Goal: Task Accomplishment & Management: Use online tool/utility

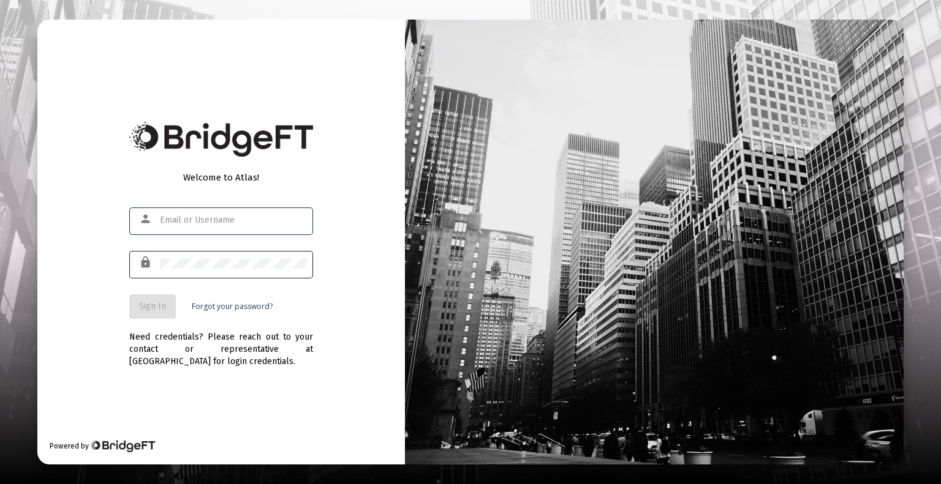
type input "[EMAIL_ADDRESS][DOMAIN_NAME]"
click at [267, 254] on div at bounding box center [233, 264] width 147 height 30
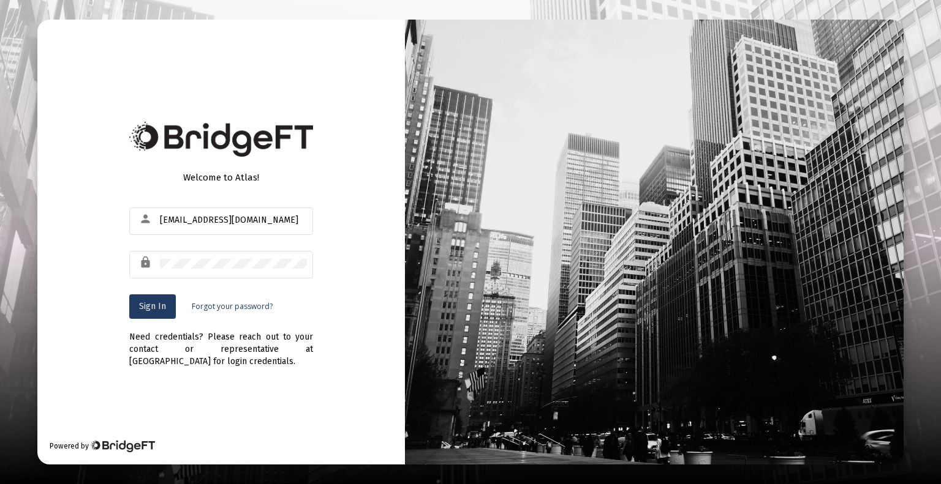
click at [155, 301] on button "Sign In" at bounding box center [152, 307] width 47 height 24
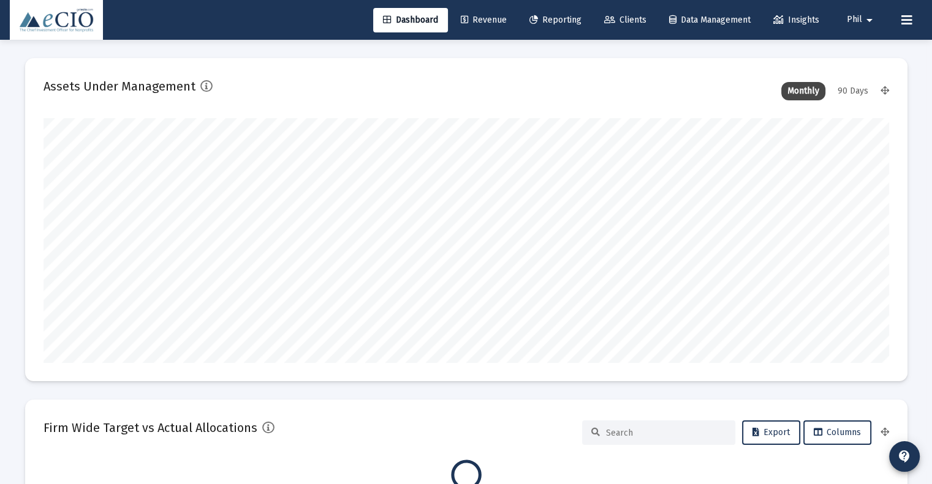
scroll to position [245, 845]
type input "[DATE]"
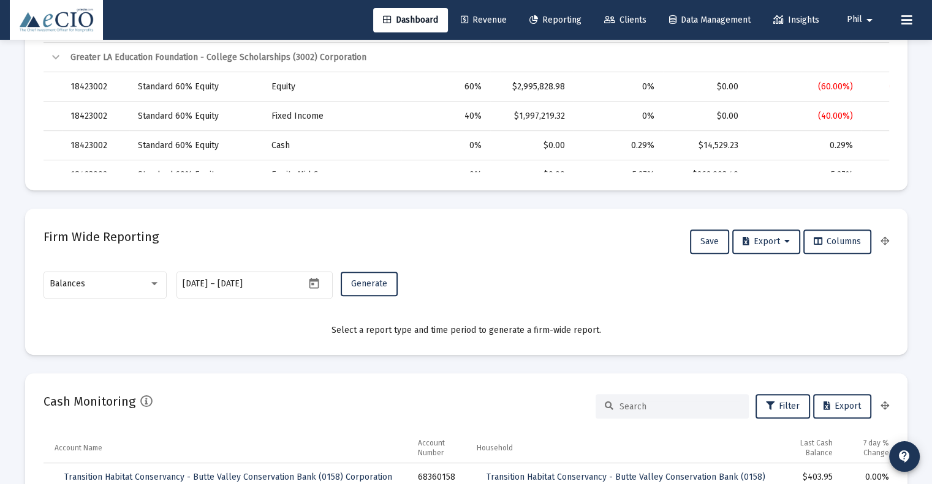
scroll to position [612, 0]
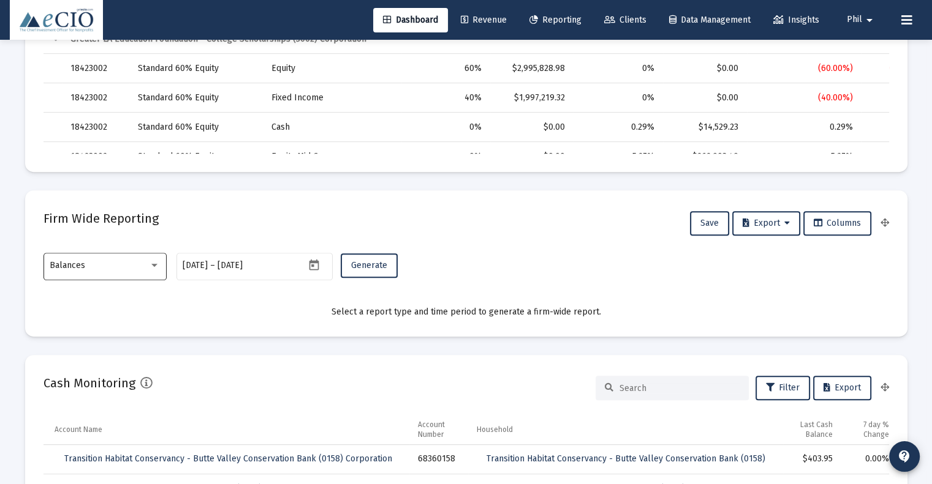
click at [94, 269] on div "Balances" at bounding box center [99, 266] width 99 height 10
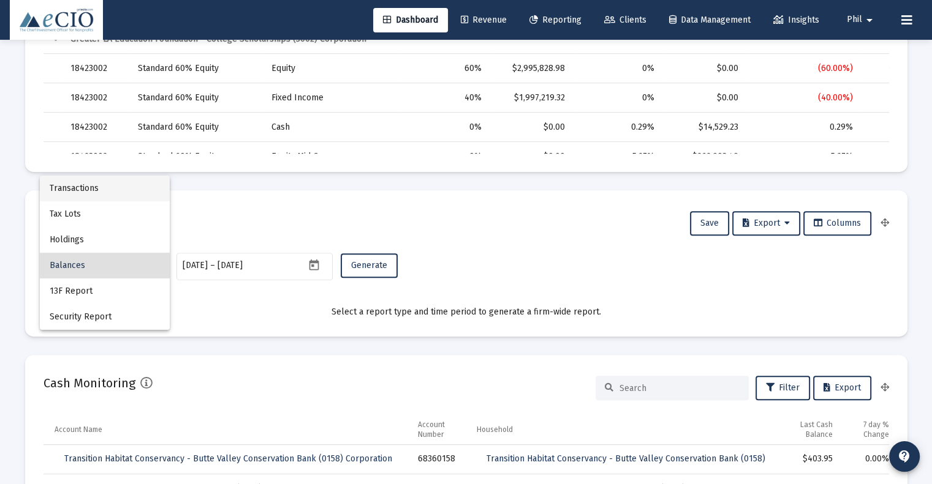
drag, startPoint x: 116, startPoint y: 195, endPoint x: 125, endPoint y: 198, distance: 8.9
click at [116, 195] on span "Transactions" at bounding box center [105, 189] width 110 height 26
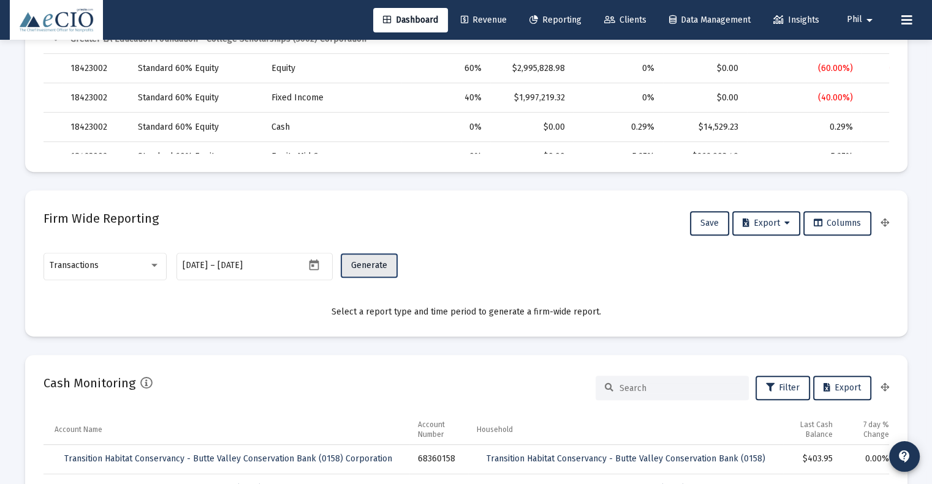
click at [372, 263] on span "Generate" at bounding box center [369, 265] width 36 height 10
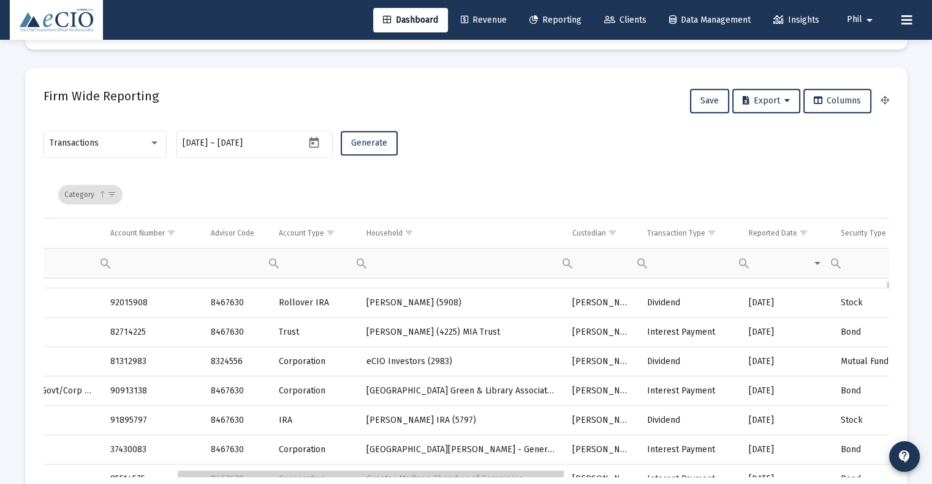
scroll to position [0, 291]
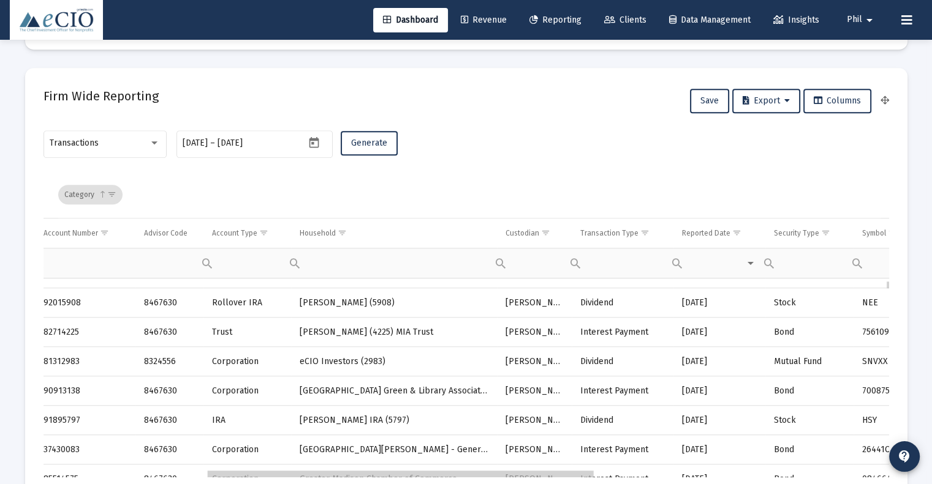
drag, startPoint x: 385, startPoint y: 475, endPoint x: 559, endPoint y: 467, distance: 174.1
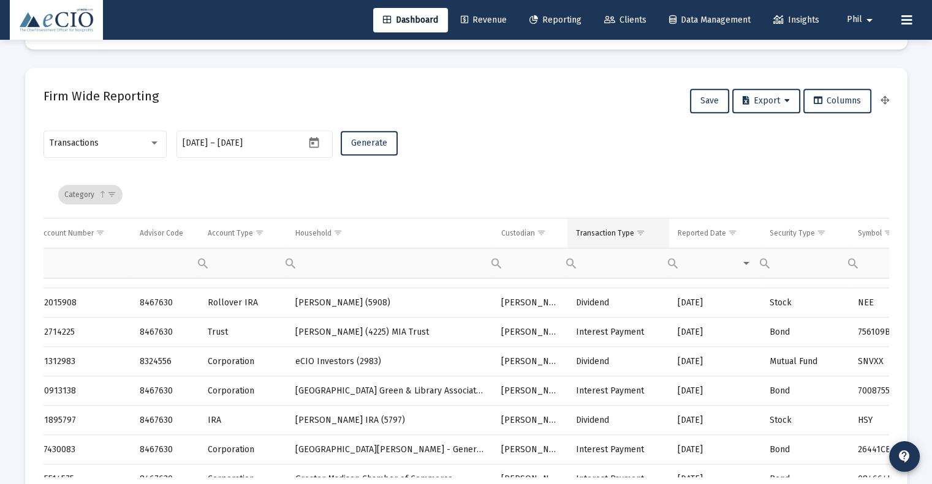
click at [636, 232] on span "Show filter options for column 'Transaction Type'" at bounding box center [640, 232] width 9 height 9
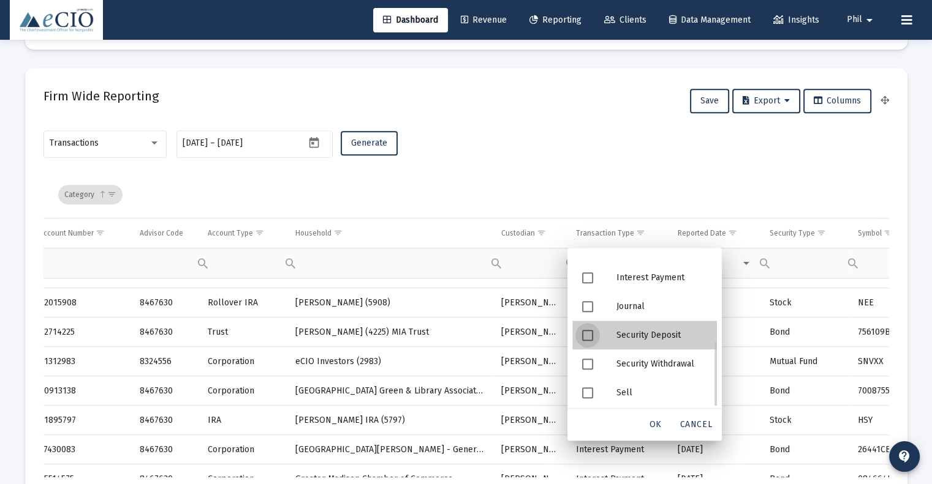
click at [677, 336] on div "Security Deposit" at bounding box center [661, 335] width 110 height 29
click at [664, 423] on div "OK" at bounding box center [655, 425] width 39 height 22
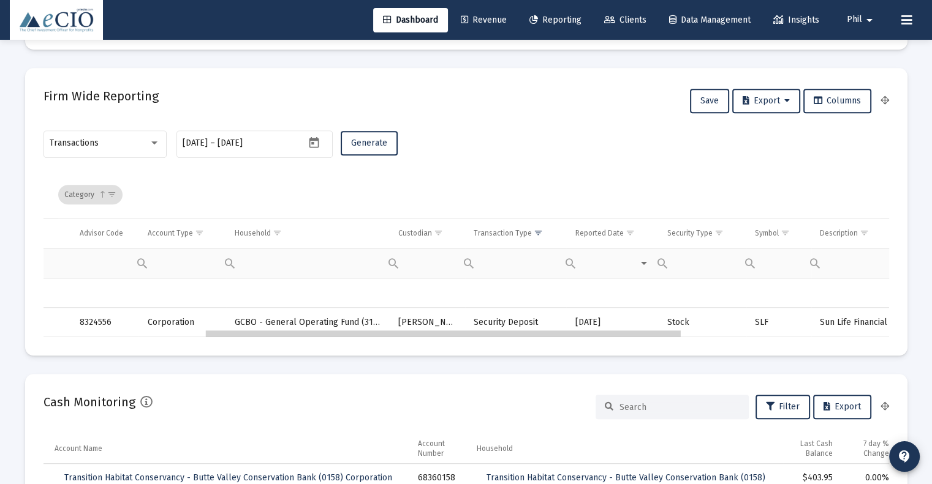
drag, startPoint x: 280, startPoint y: 335, endPoint x: 265, endPoint y: 342, distance: 17.5
click at [380, 321] on td "GCBO - General Operating Fund (3100)" at bounding box center [308, 322] width 164 height 29
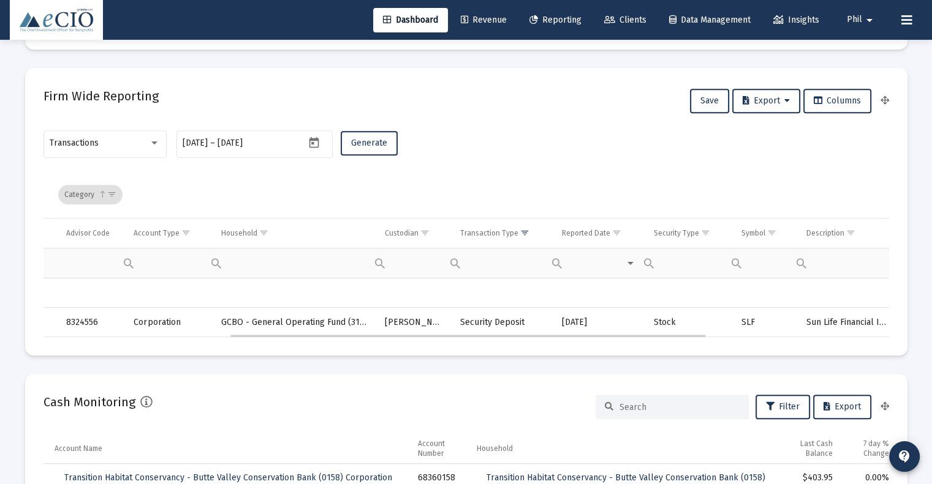
drag, startPoint x: 380, startPoint y: 321, endPoint x: 364, endPoint y: 326, distance: 17.2
click at [251, 321] on td "GCBO - General Operating Fund (3100)" at bounding box center [297, 322] width 164 height 29
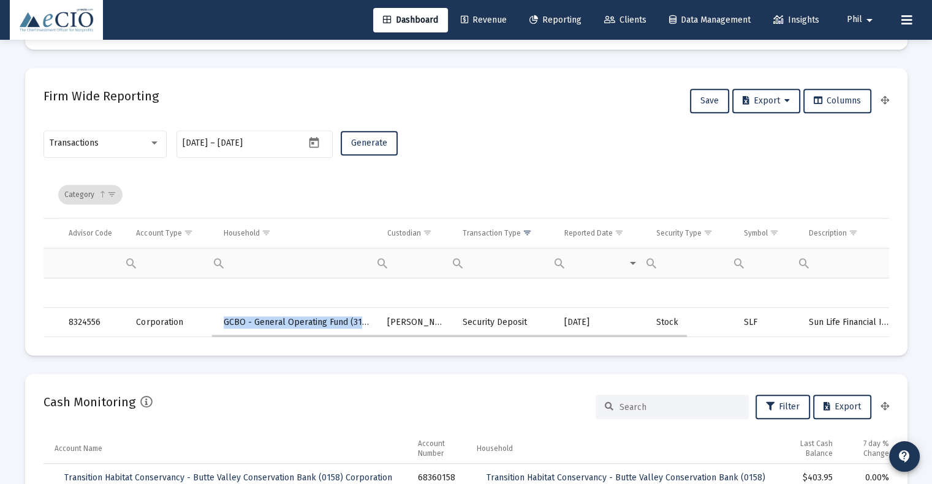
copy td "GCBO - General Operating Fund (3100)"
